Goal: Task Accomplishment & Management: Use online tool/utility

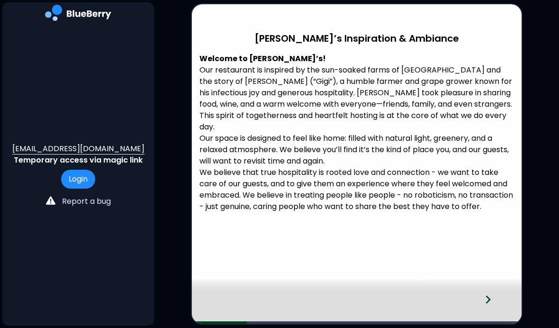
click at [79, 189] on button "Login" at bounding box center [78, 179] width 34 height 19
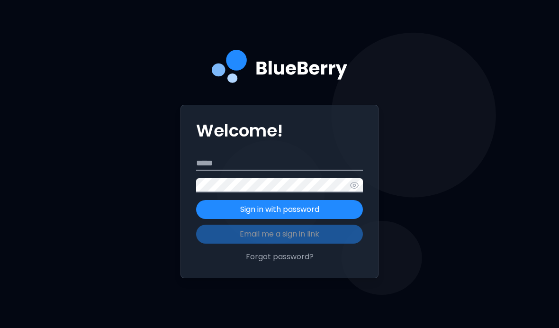
click at [209, 171] on input "Email" at bounding box center [279, 163] width 167 height 14
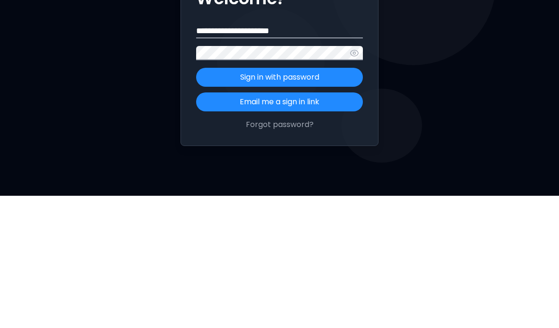
type input "**********"
click at [219, 200] on button "Sign in with password" at bounding box center [279, 209] width 167 height 19
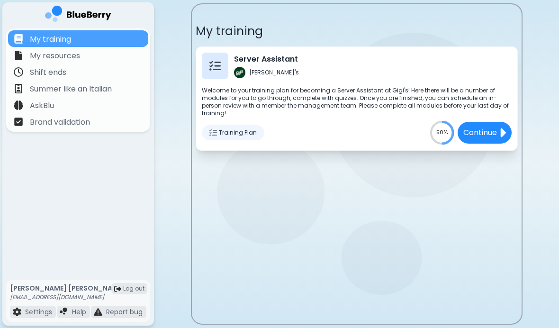
click at [487, 127] on p "Continue" at bounding box center [480, 132] width 34 height 11
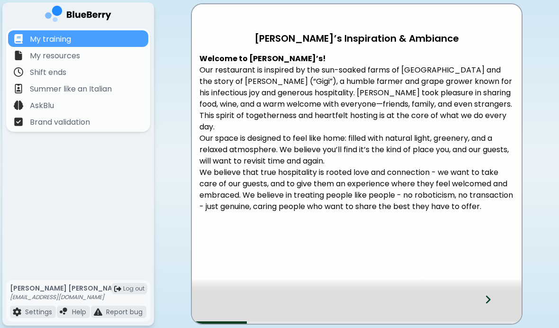
click at [501, 291] on div at bounding box center [357, 286] width 330 height 14
click at [498, 298] on div at bounding box center [494, 307] width 56 height 31
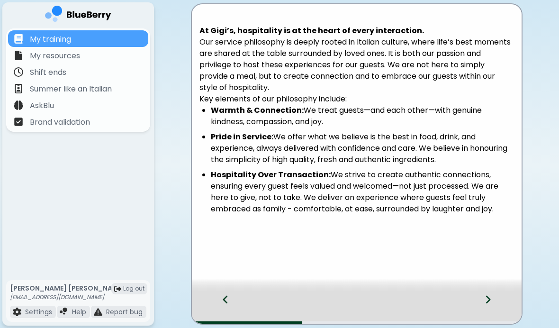
click at [503, 298] on div at bounding box center [494, 307] width 56 height 31
